Goal: Find specific page/section: Find specific page/section

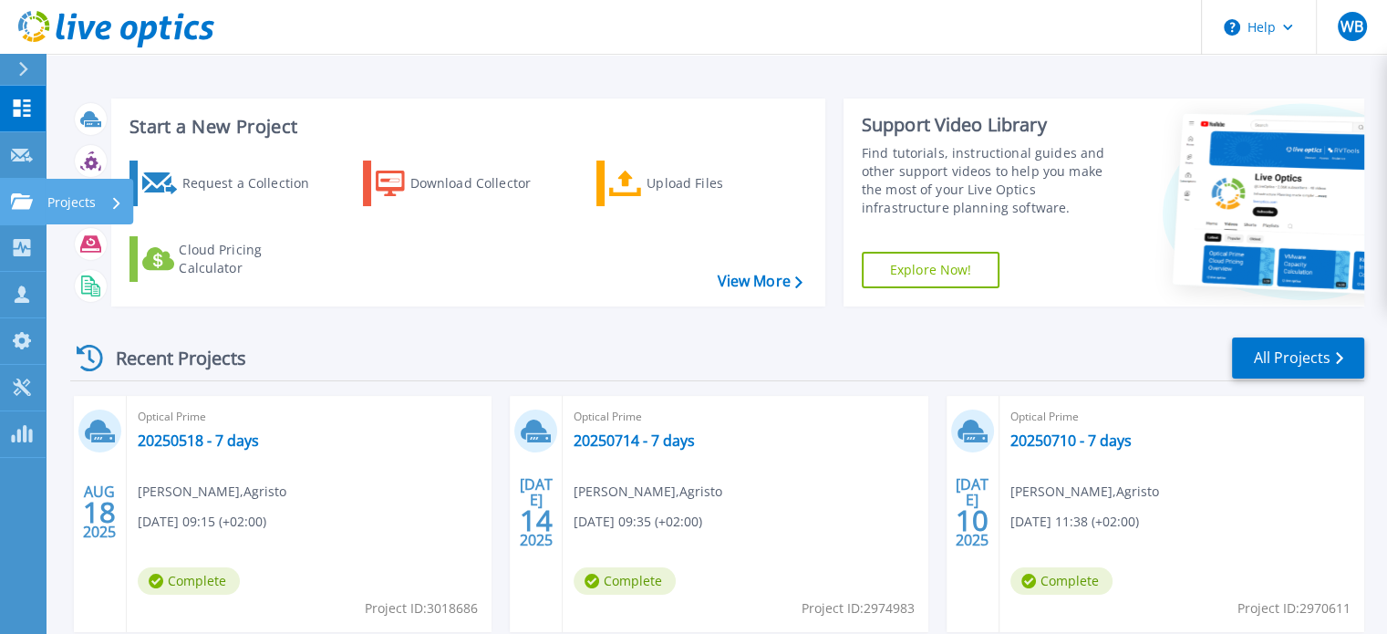
click at [73, 197] on p "Projects" at bounding box center [71, 202] width 48 height 47
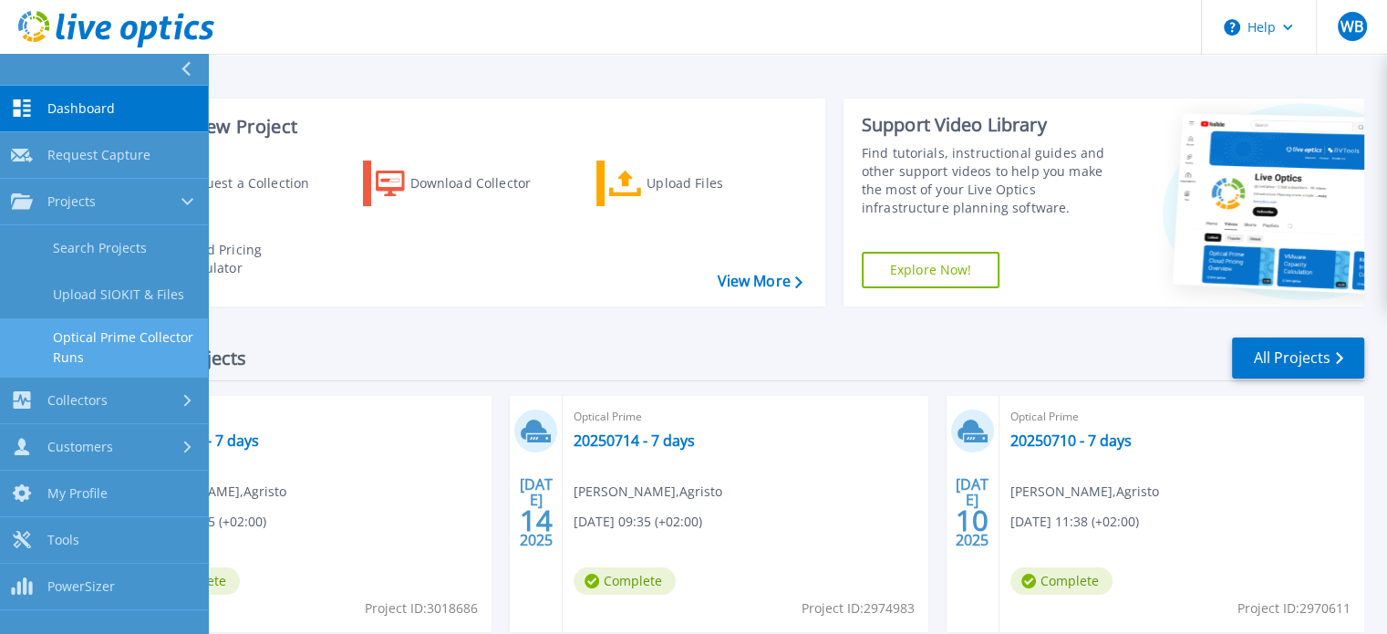
click at [109, 336] on link "Optical Prime Collector Runs" at bounding box center [104, 347] width 208 height 58
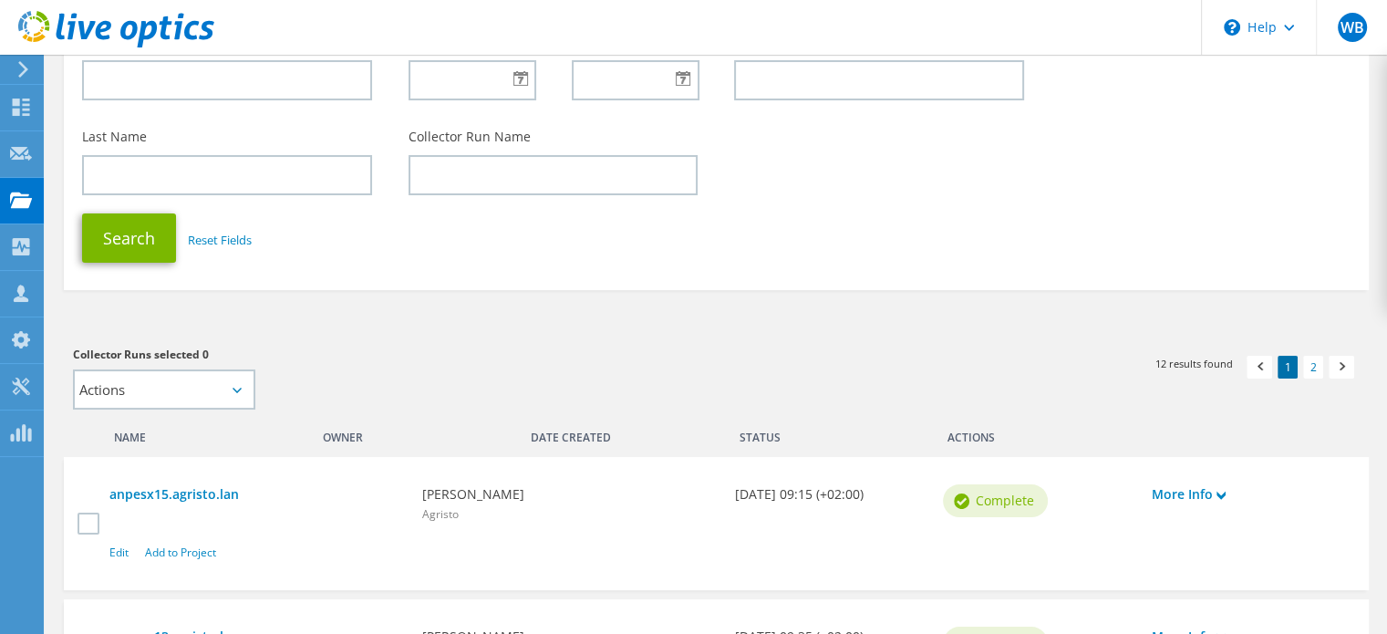
scroll to position [274, 0]
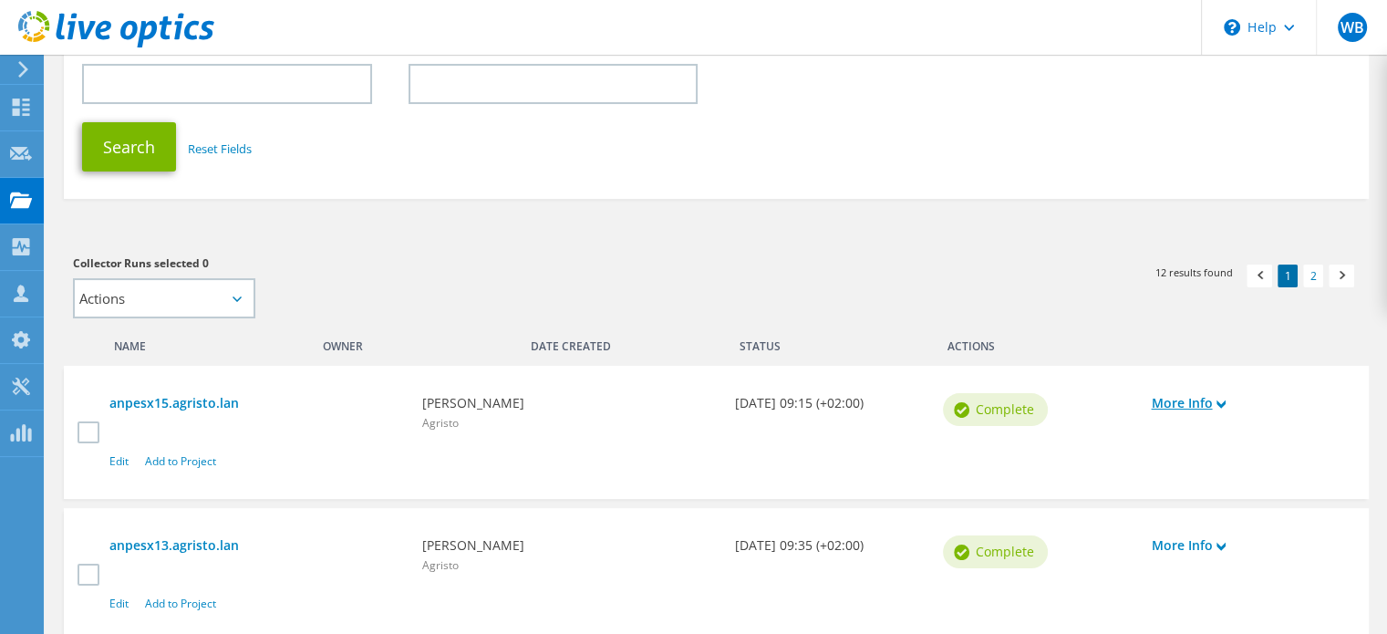
click at [1186, 404] on link "More Info" at bounding box center [1246, 403] width 190 height 20
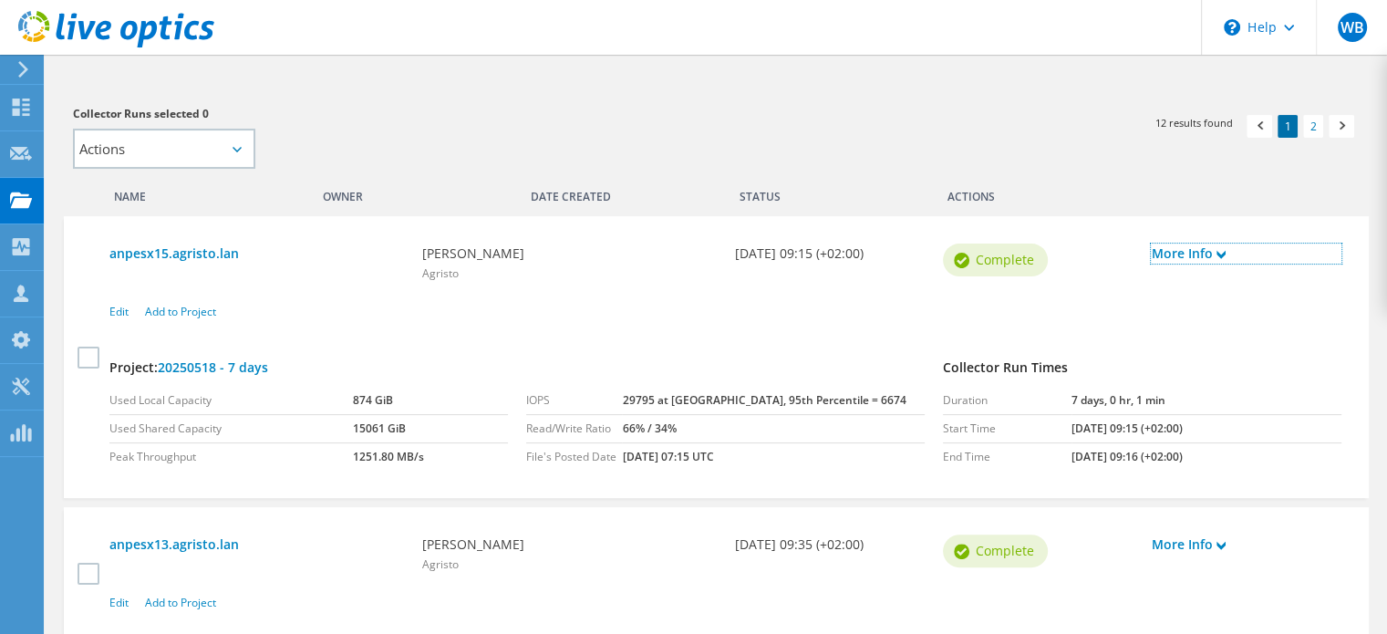
scroll to position [456, 0]
